Goal: Task Accomplishment & Management: Use online tool/utility

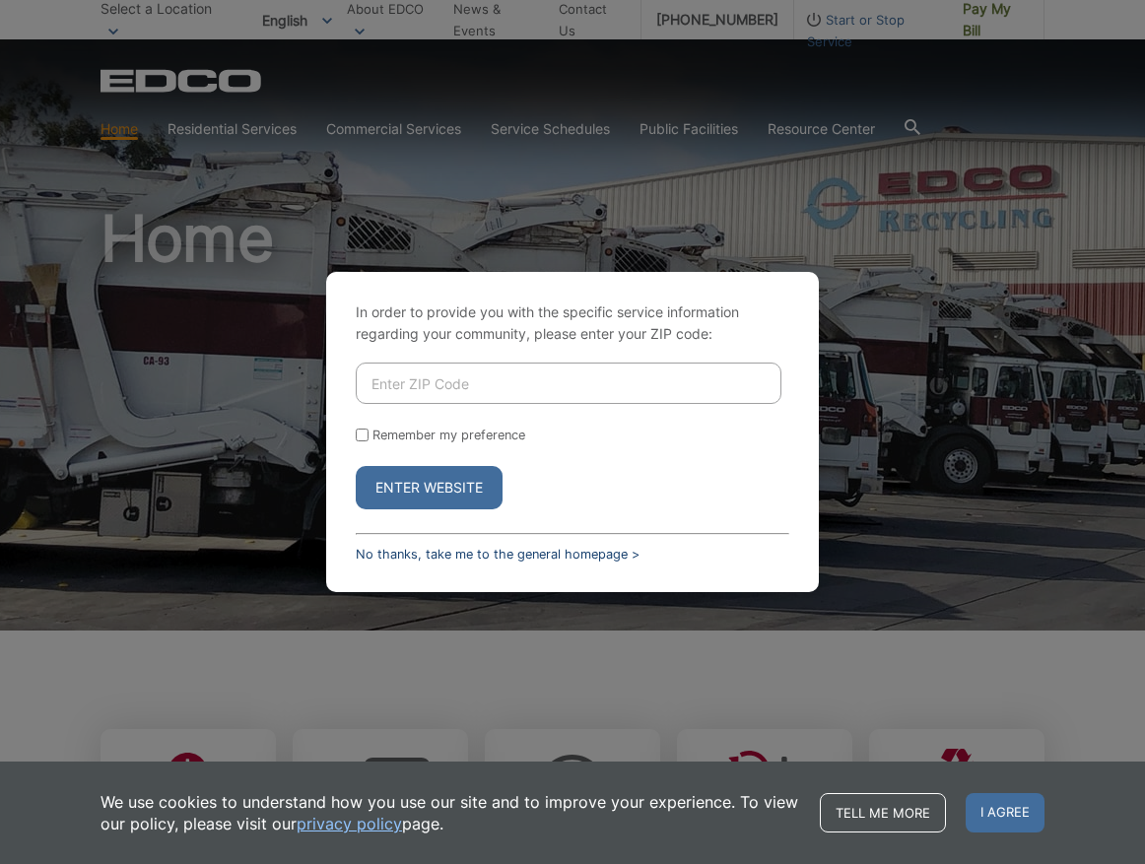
click at [395, 553] on link "No thanks, take me to the general homepage >" at bounding box center [498, 554] width 284 height 15
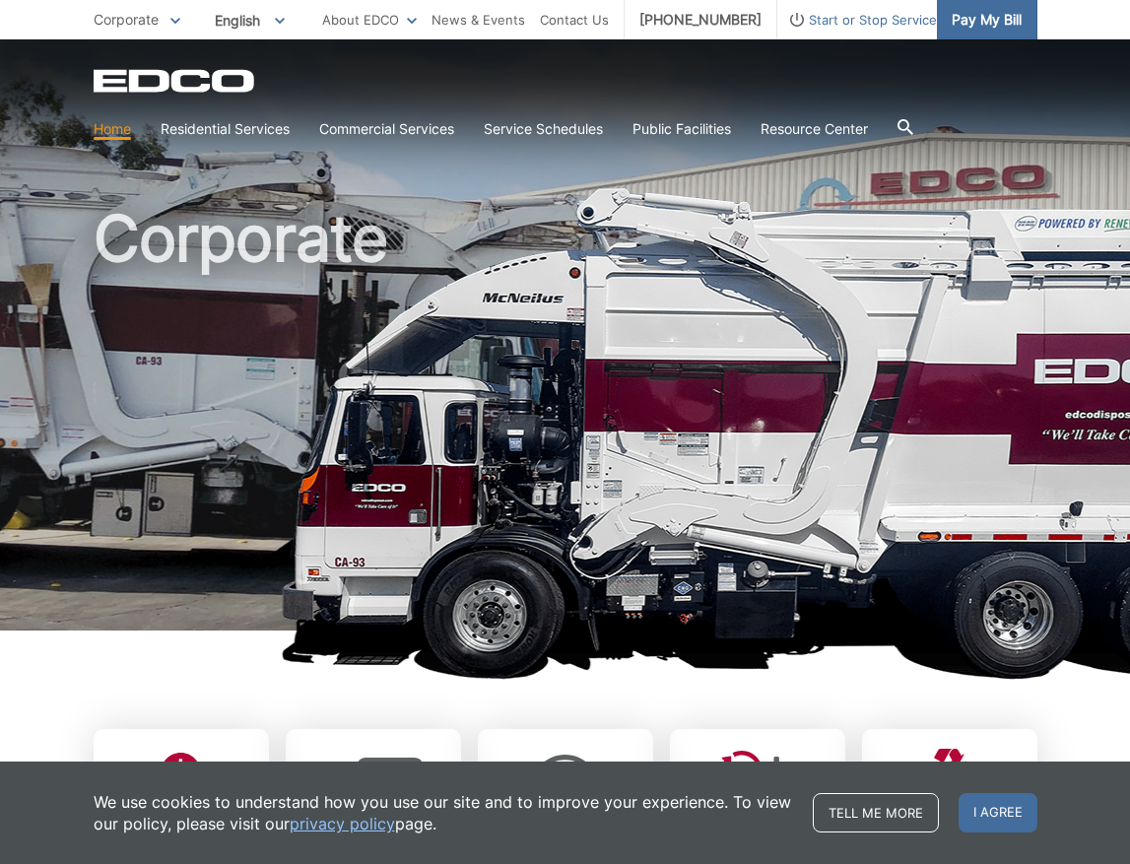
click at [974, 17] on span "Pay My Bill" at bounding box center [987, 20] width 70 height 22
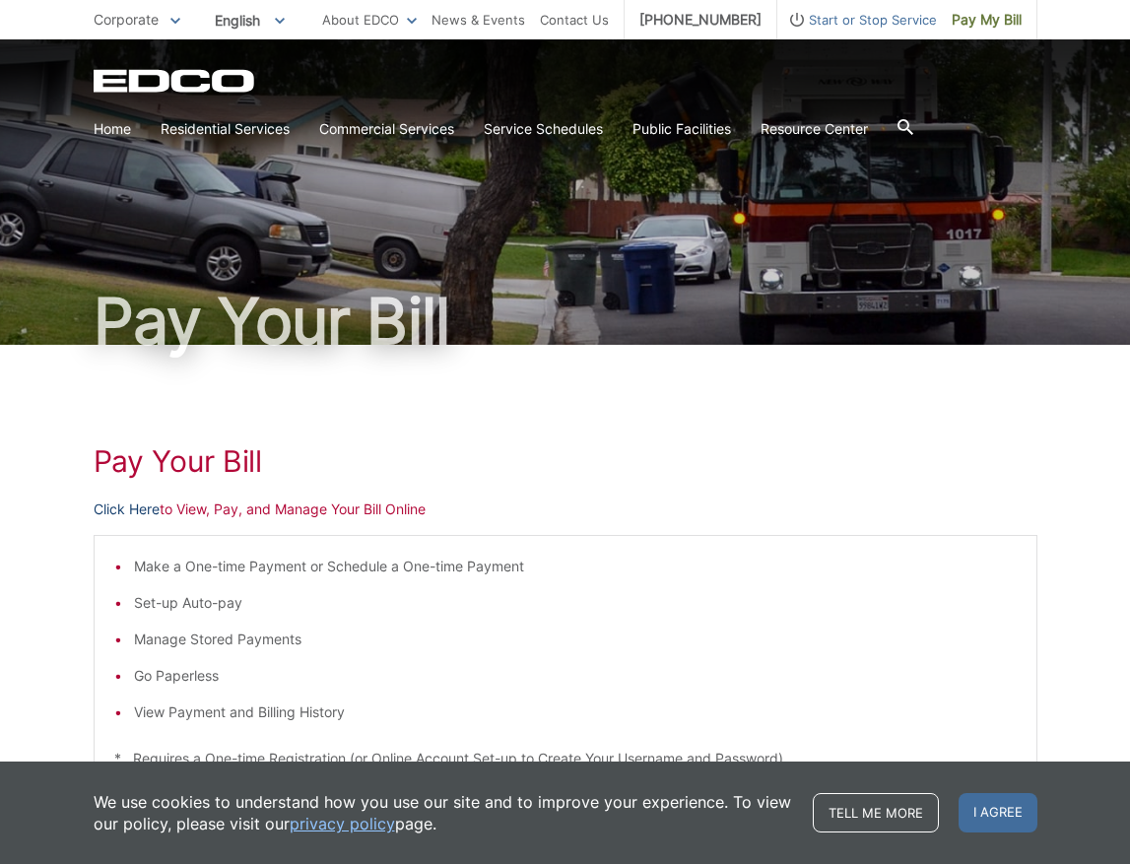
click at [131, 509] on link "Click Here" at bounding box center [127, 510] width 66 height 22
